Goal: Find specific page/section: Find specific page/section

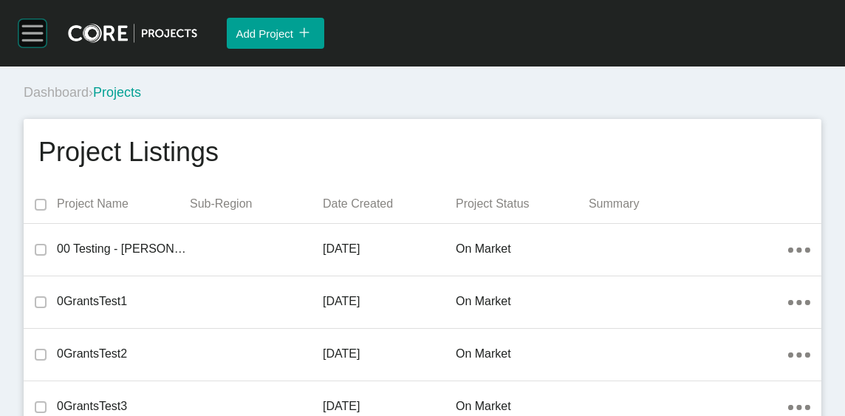
click at [35, 27] on rect at bounding box center [32, 25] width 21 height 1
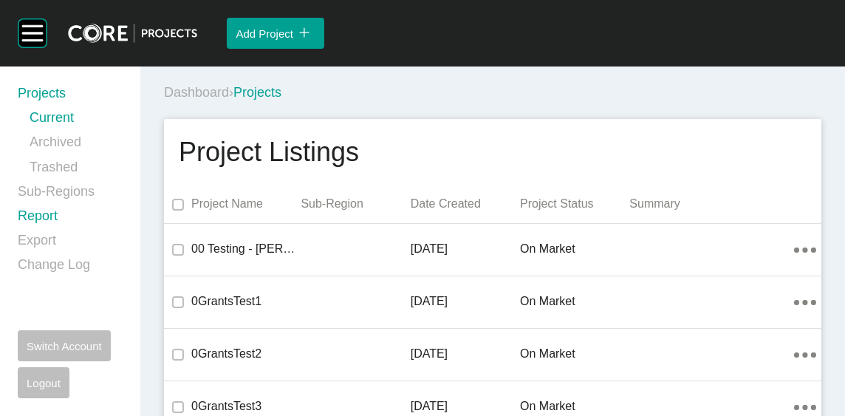
click at [62, 231] on link "Report" at bounding box center [70, 219] width 105 height 24
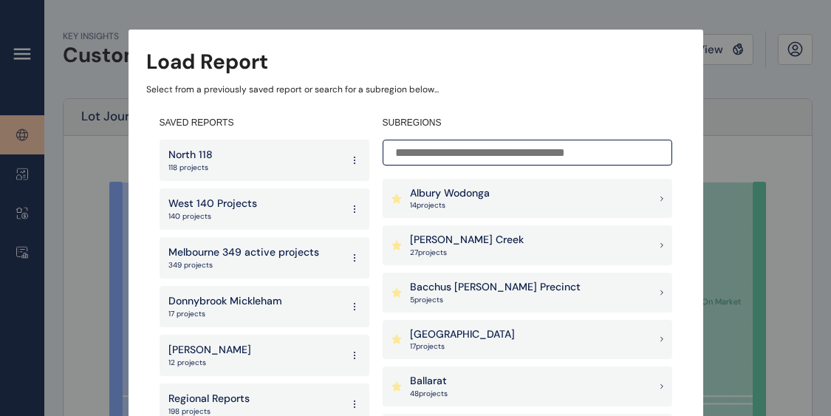
click at [284, 260] on p "349 projects" at bounding box center [243, 265] width 151 height 10
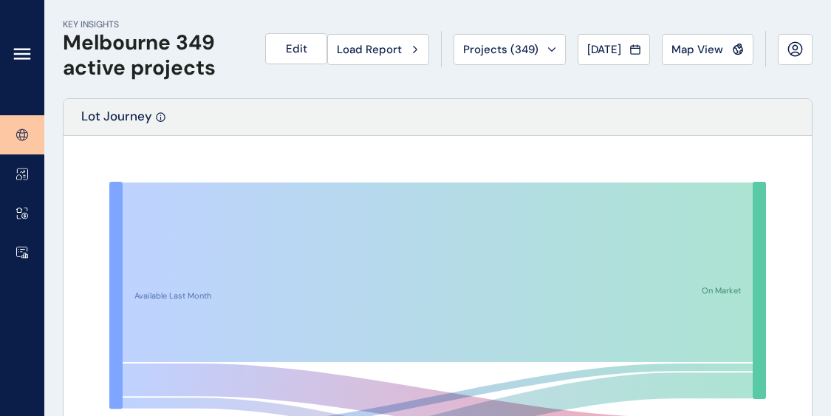
click at [18, 52] on icon at bounding box center [22, 54] width 18 height 18
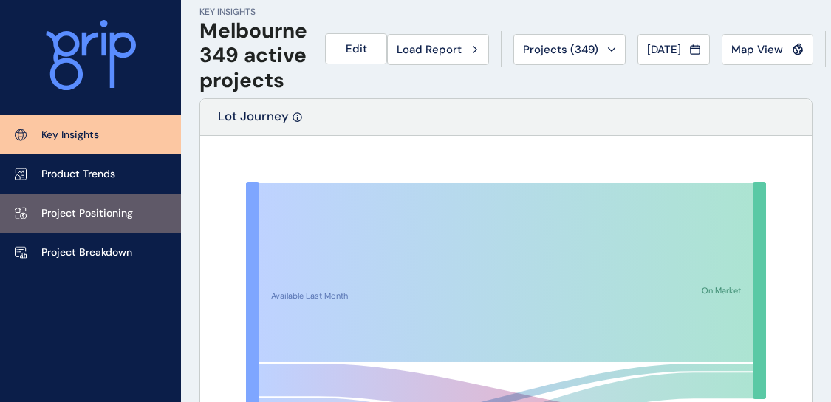
click at [92, 202] on link "Project Positioning" at bounding box center [90, 212] width 181 height 39
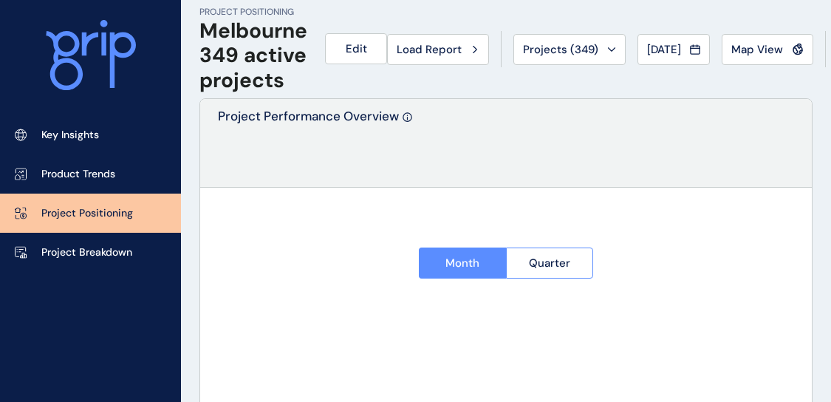
type input "**********"
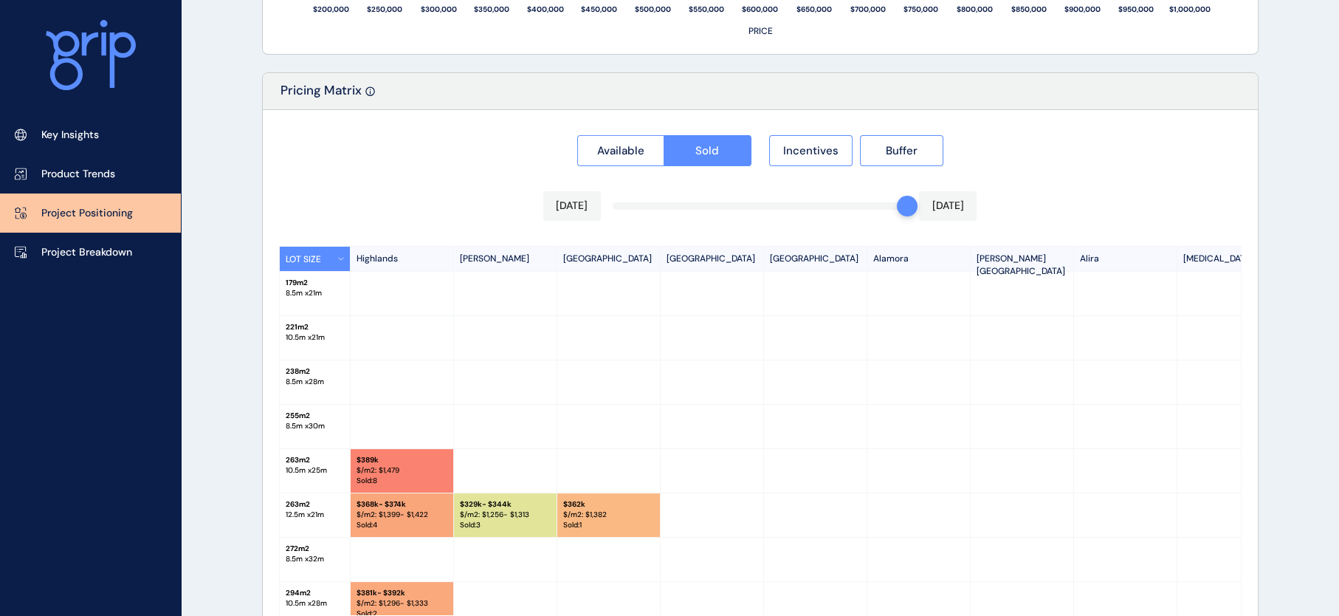
scroll to position [1443, 0]
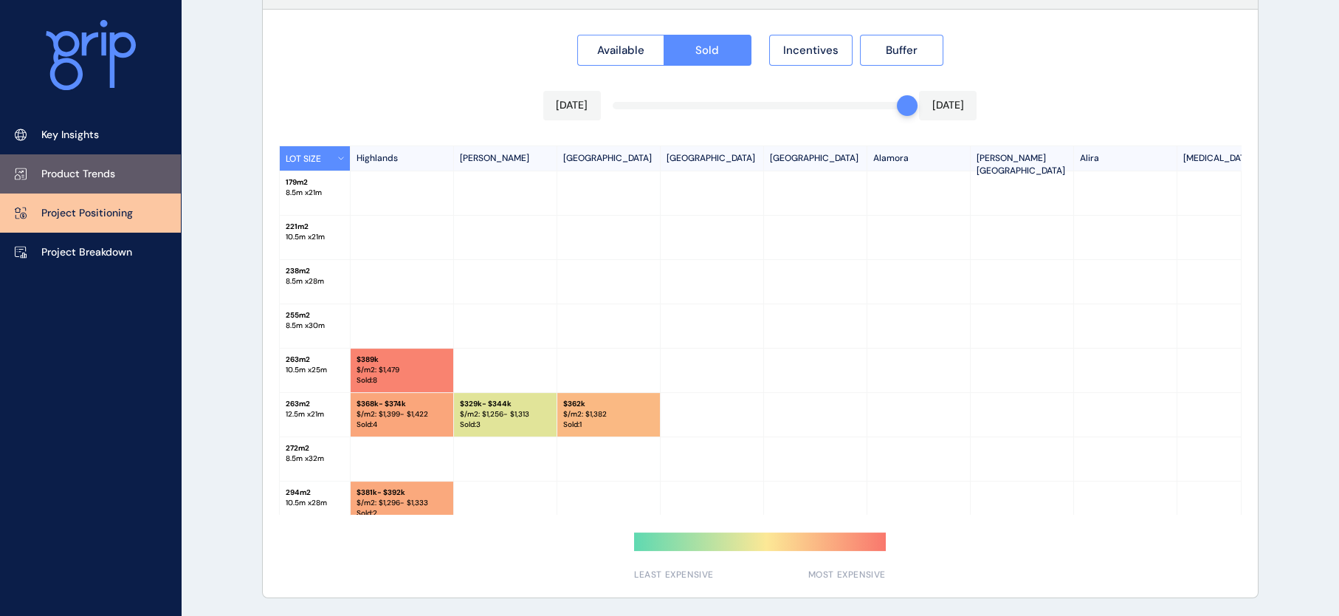
click at [107, 182] on p "Product Trends" at bounding box center [78, 174] width 74 height 15
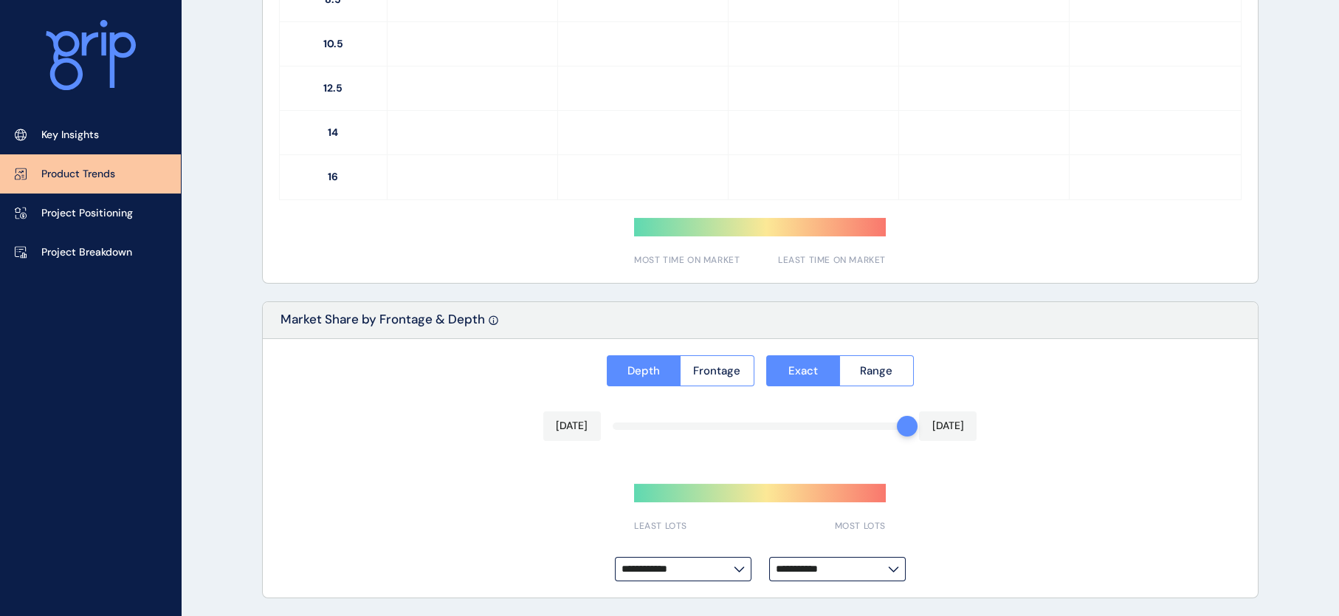
type input "**********"
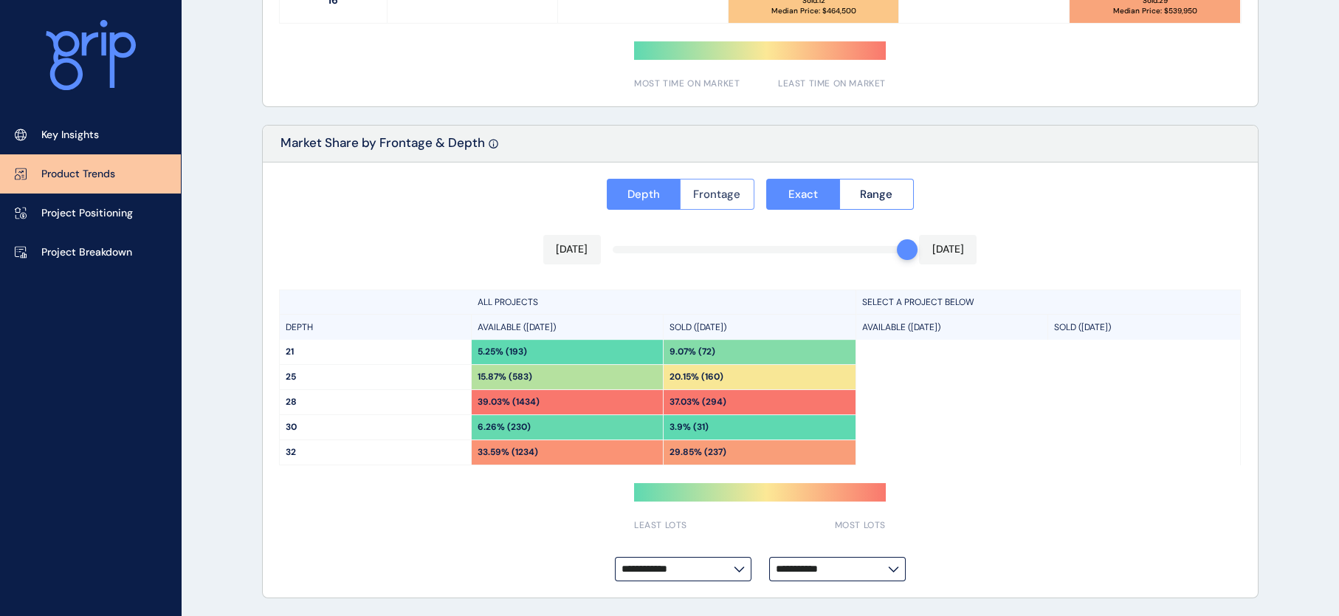
click at [727, 188] on span "Frontage" at bounding box center [716, 194] width 47 height 15
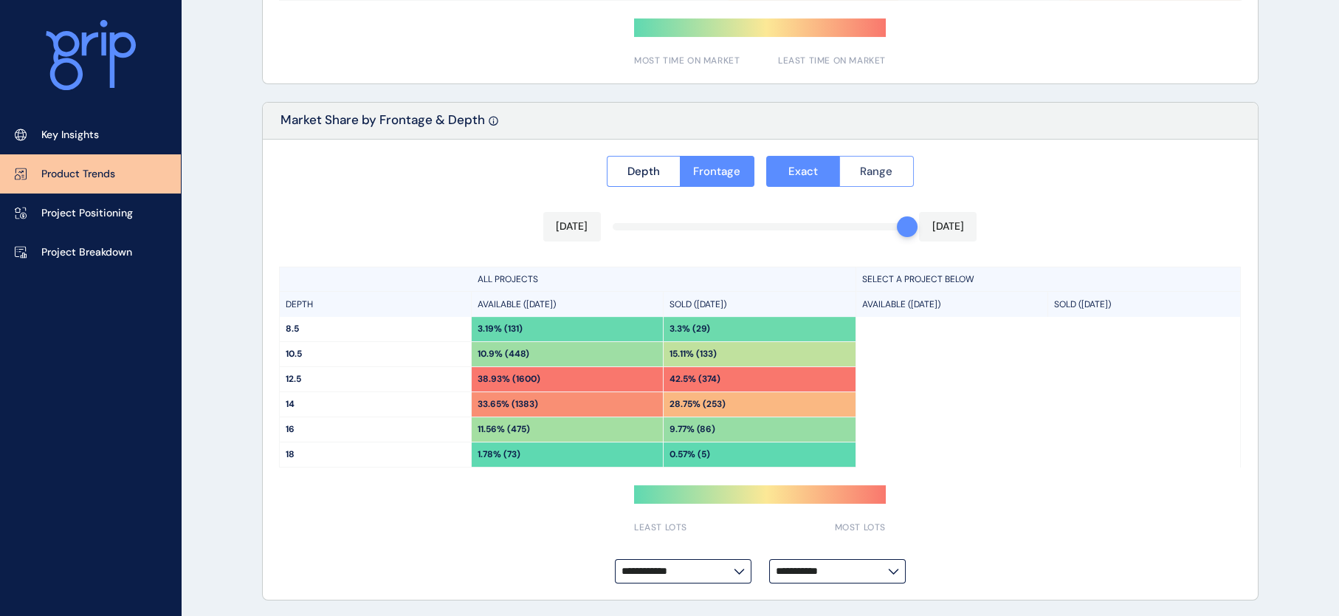
click at [844, 179] on span "Range" at bounding box center [876, 171] width 32 height 15
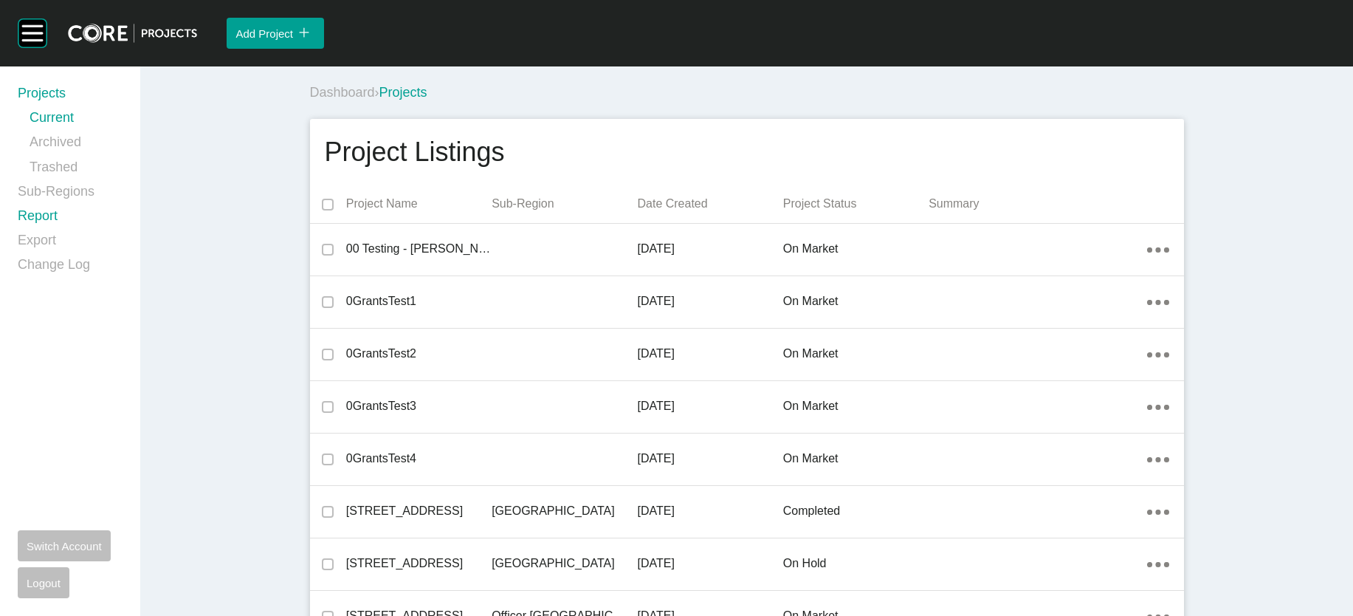
click at [58, 231] on link "Report" at bounding box center [70, 219] width 105 height 24
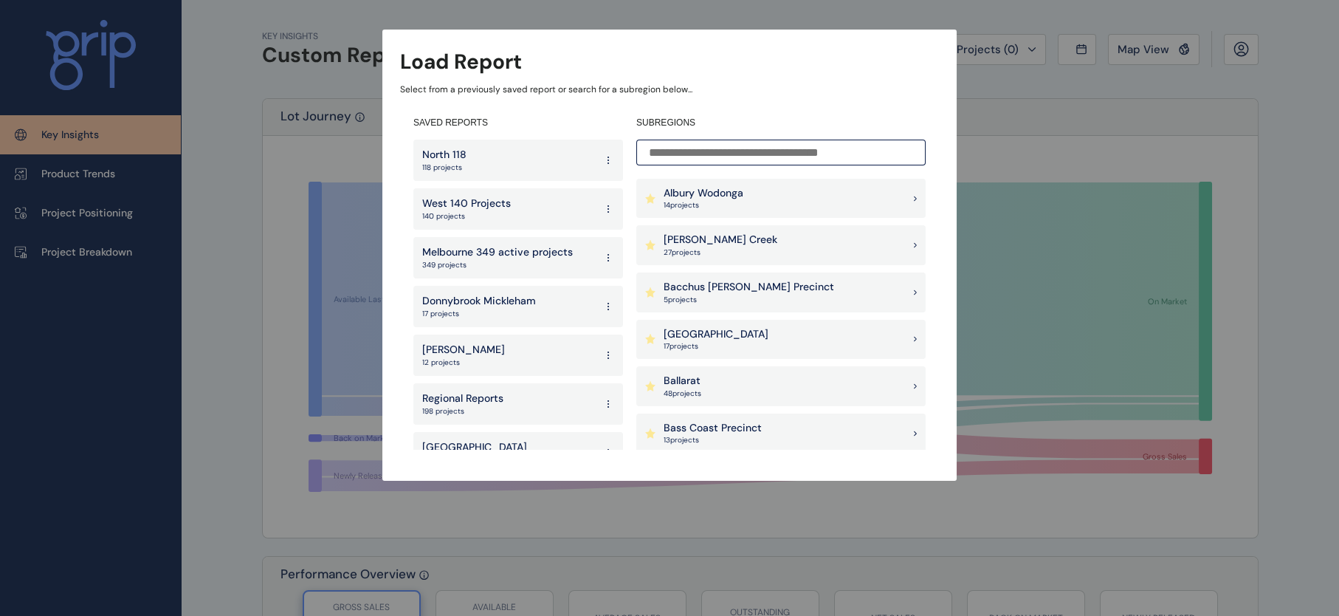
click at [502, 256] on p "Melbourne 349 active projects" at bounding box center [497, 252] width 151 height 15
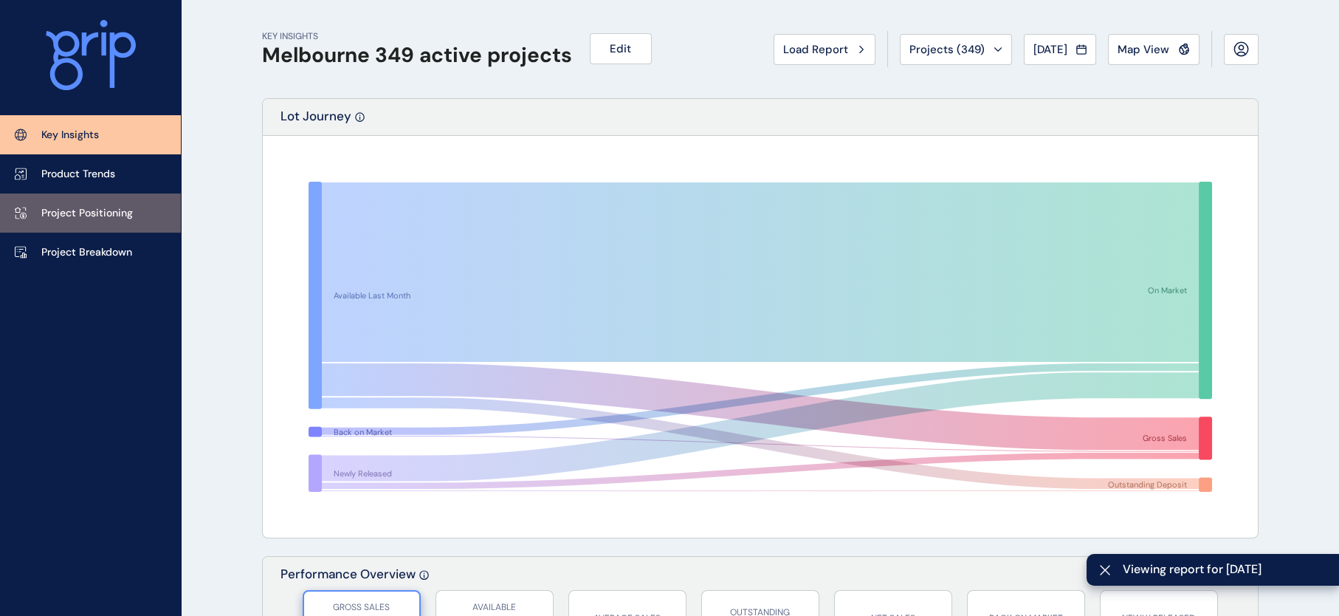
click at [109, 206] on p "Project Positioning" at bounding box center [87, 213] width 92 height 15
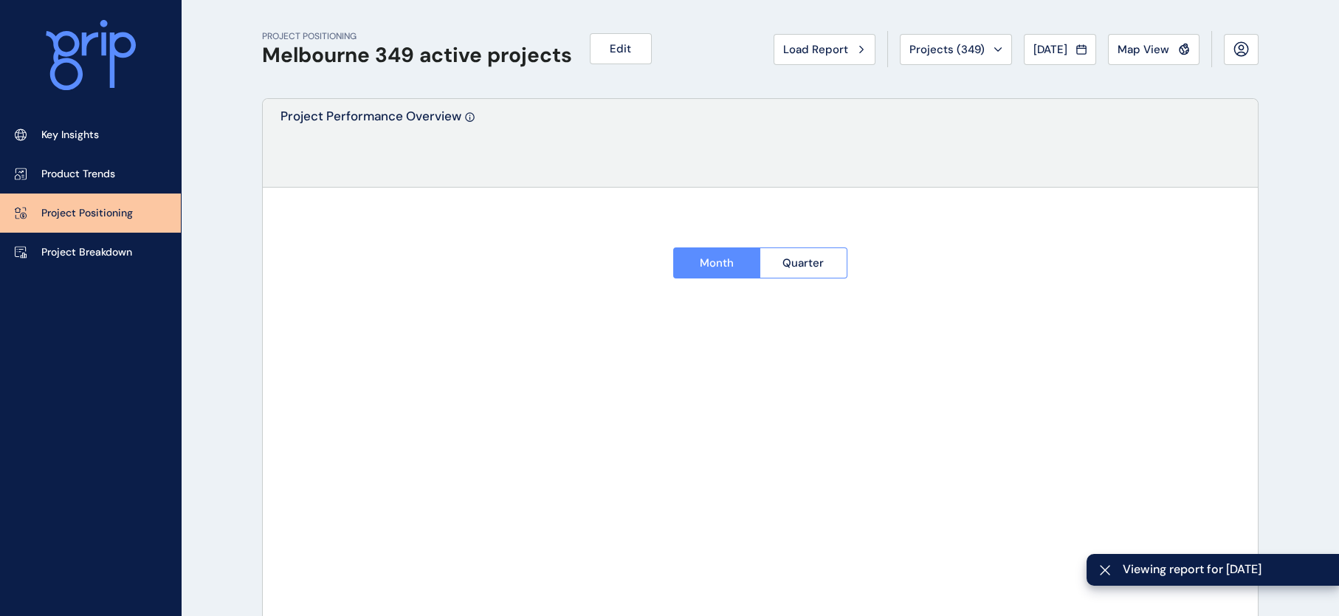
type input "**********"
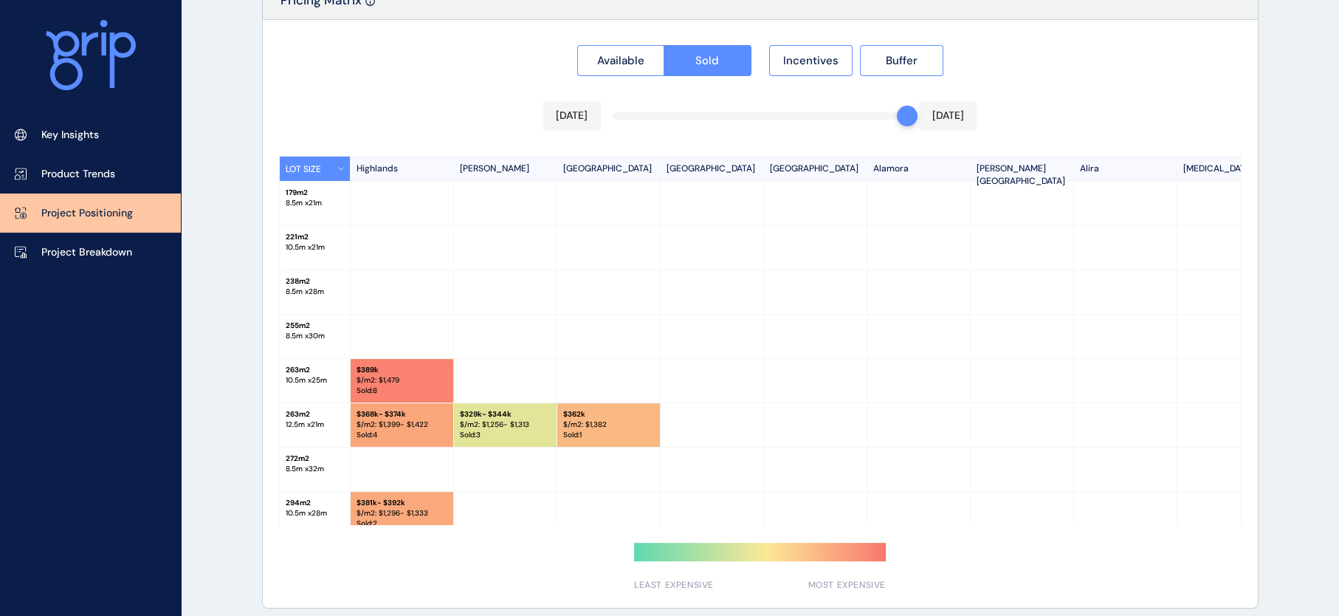
scroll to position [1443, 0]
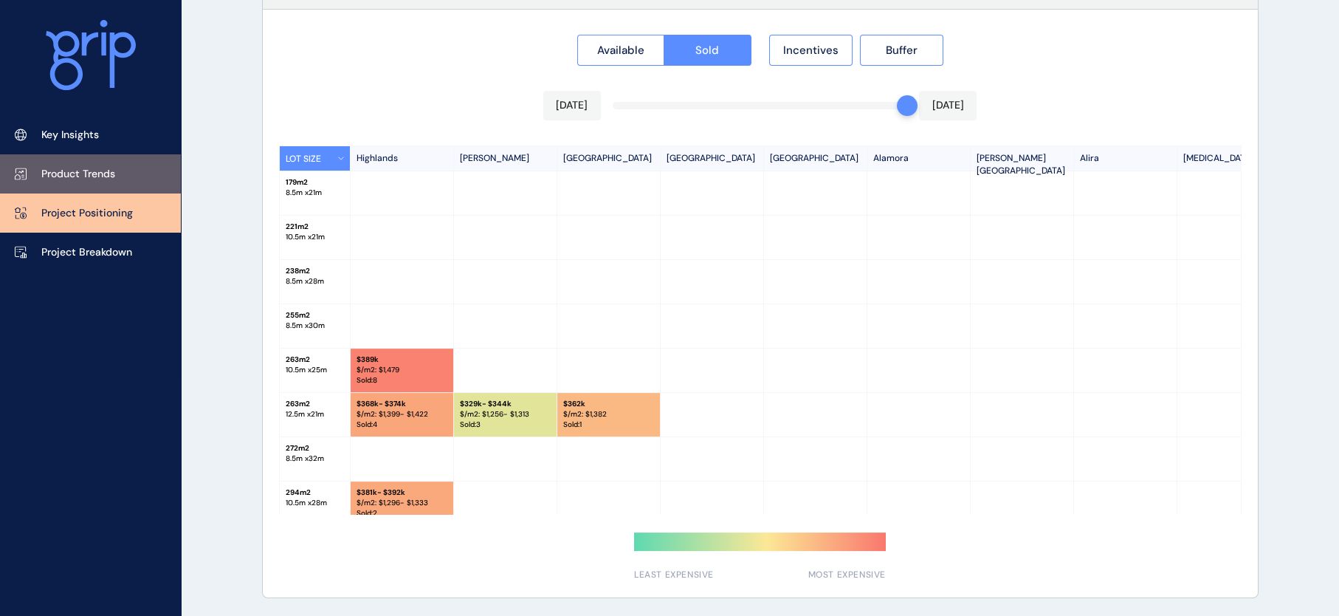
click at [74, 167] on p "Product Trends" at bounding box center [78, 174] width 74 height 15
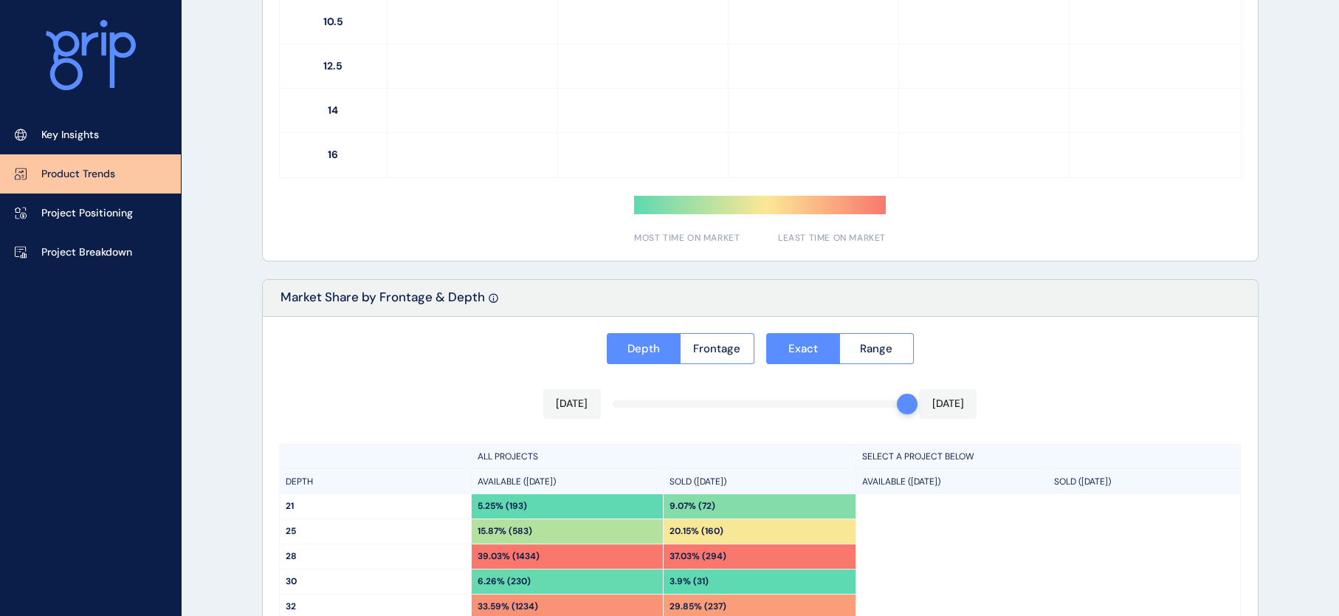
scroll to position [1135, 0]
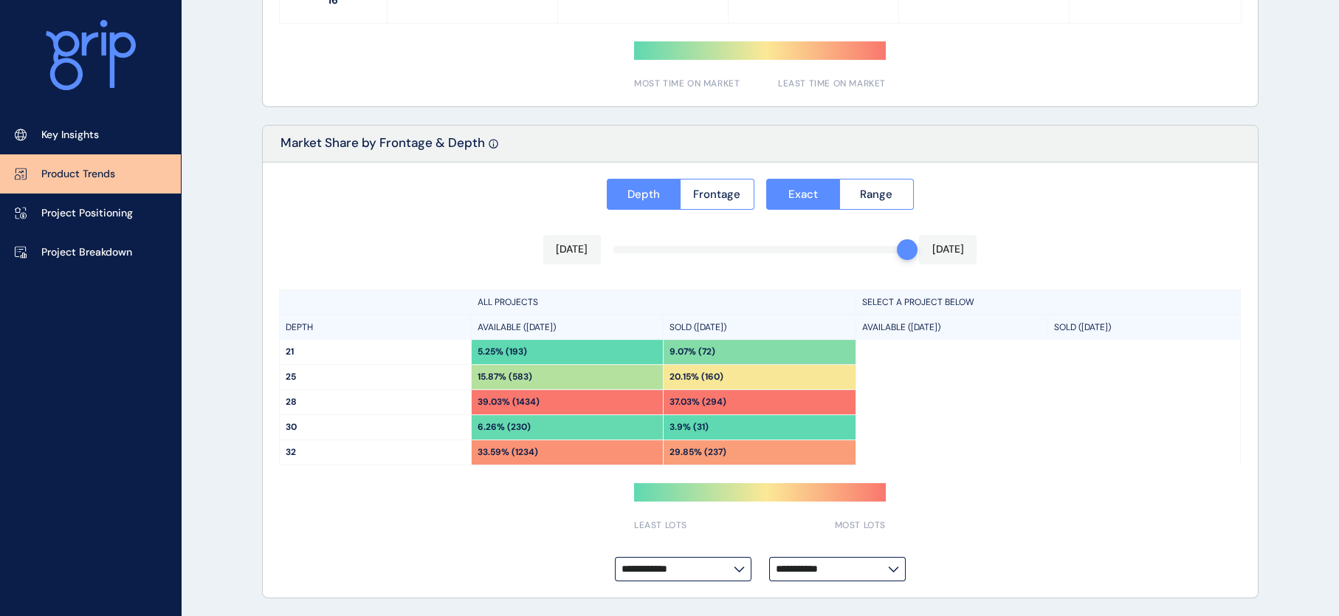
type input "**********"
click at [887, 193] on span "Range" at bounding box center [876, 194] width 32 height 15
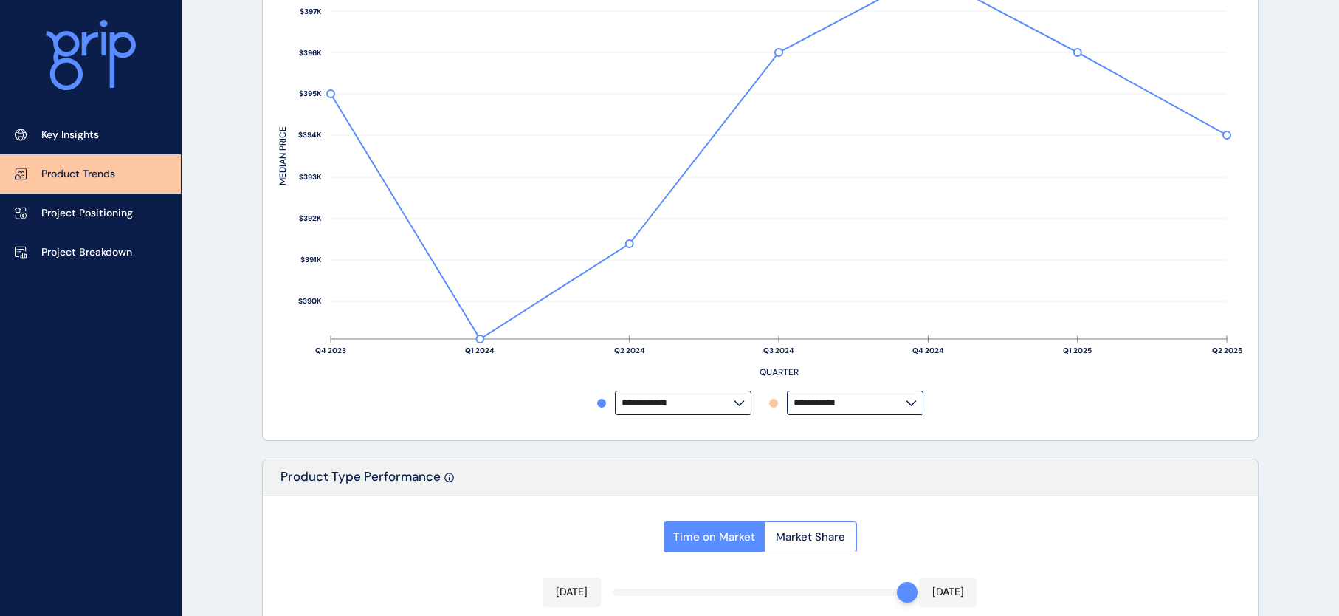
scroll to position [210, 0]
